Goal: Task Accomplishment & Management: Complete application form

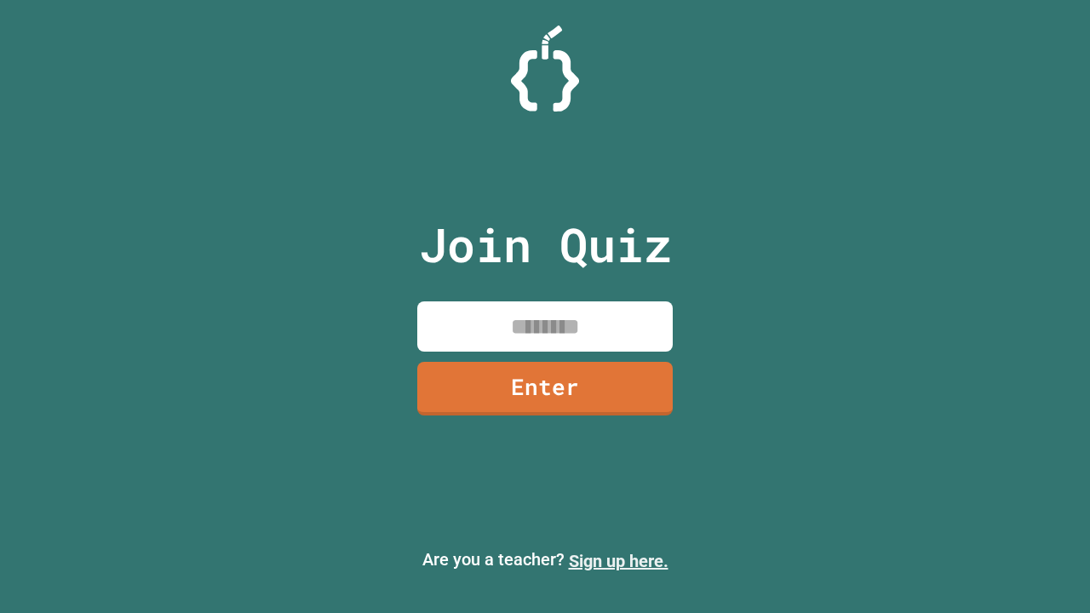
click at [618, 561] on link "Sign up here." at bounding box center [619, 561] width 100 height 20
